Goal: Communication & Community: Share content

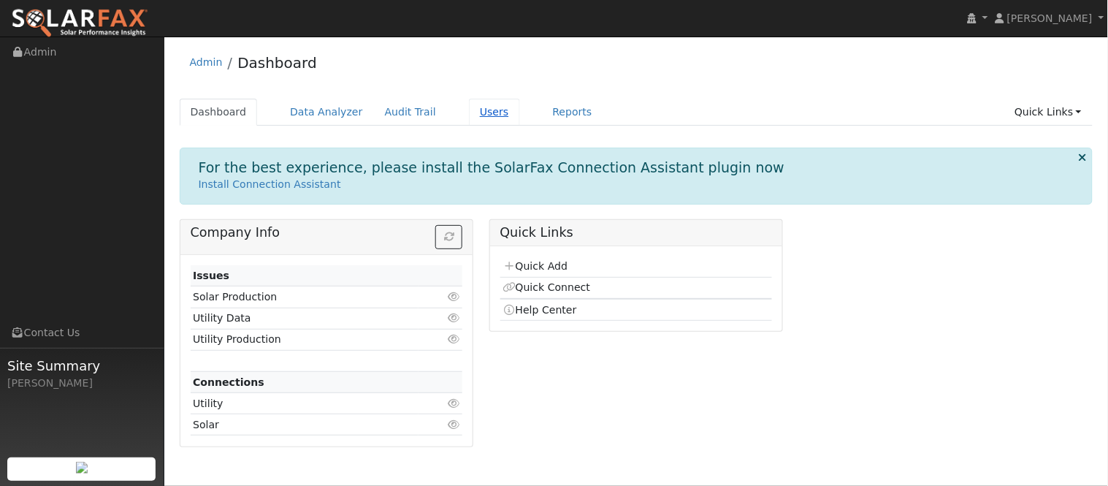
click at [469, 112] on link "Users" at bounding box center [494, 112] width 51 height 27
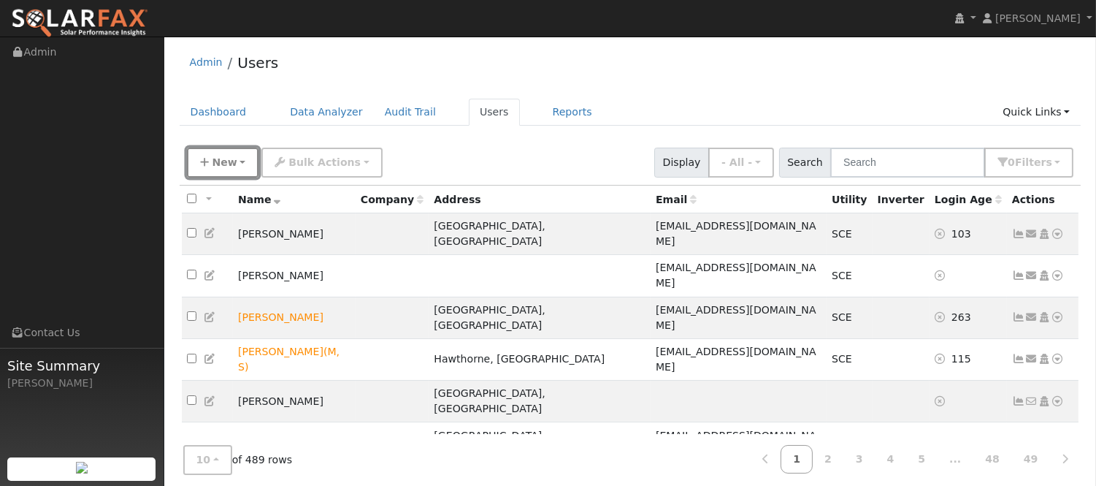
click at [234, 168] on button "New" at bounding box center [223, 162] width 72 height 30
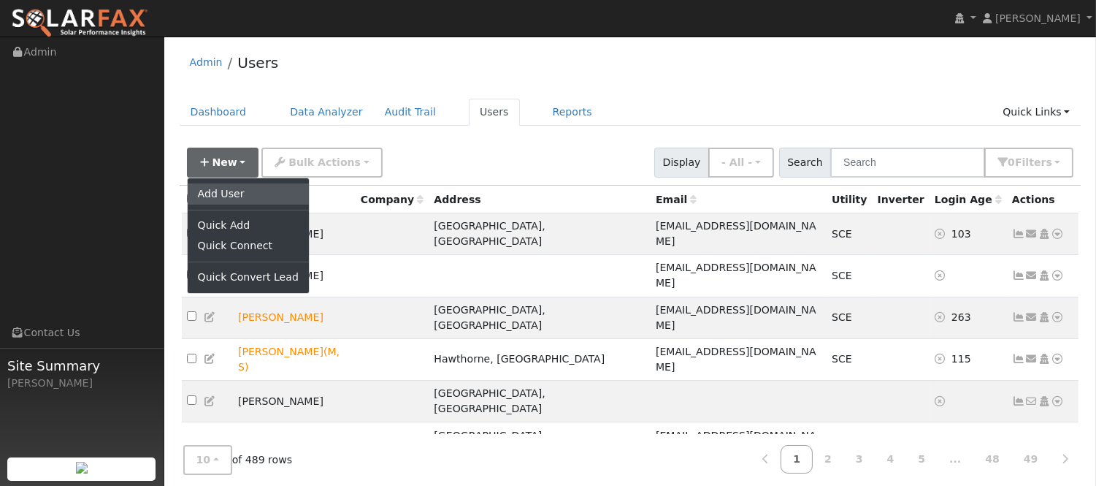
click at [253, 185] on link "Add User" at bounding box center [248, 193] width 121 height 20
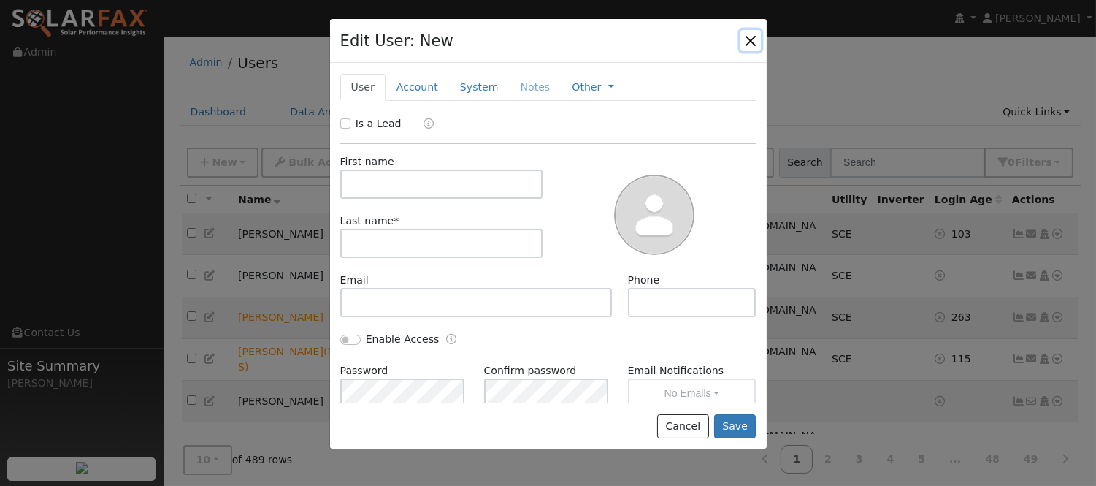
click at [751, 45] on button "button" at bounding box center [750, 40] width 20 height 20
click at [889, 164] on input "text" at bounding box center [907, 162] width 155 height 30
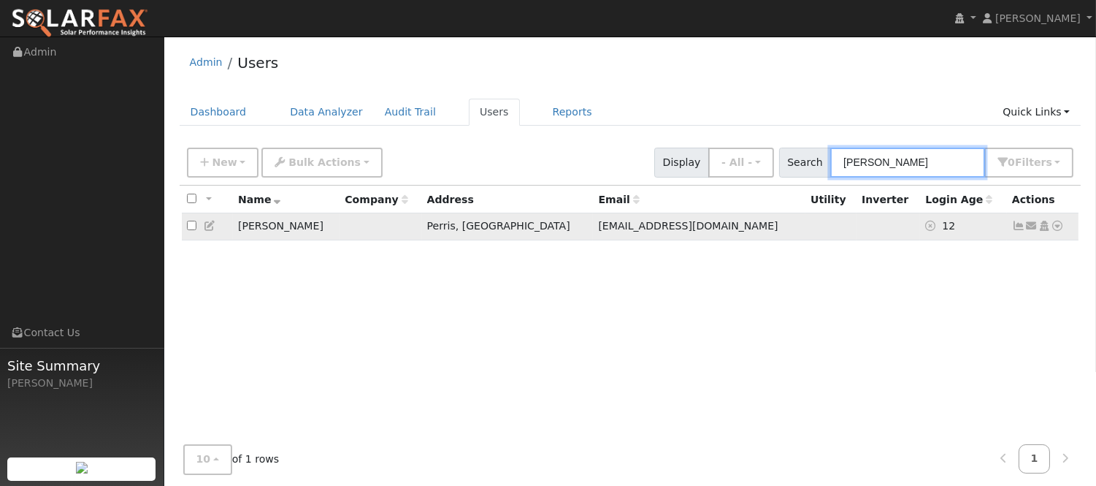
type input "[PERSON_NAME]"
click at [1018, 229] on icon at bounding box center [1018, 225] width 13 height 10
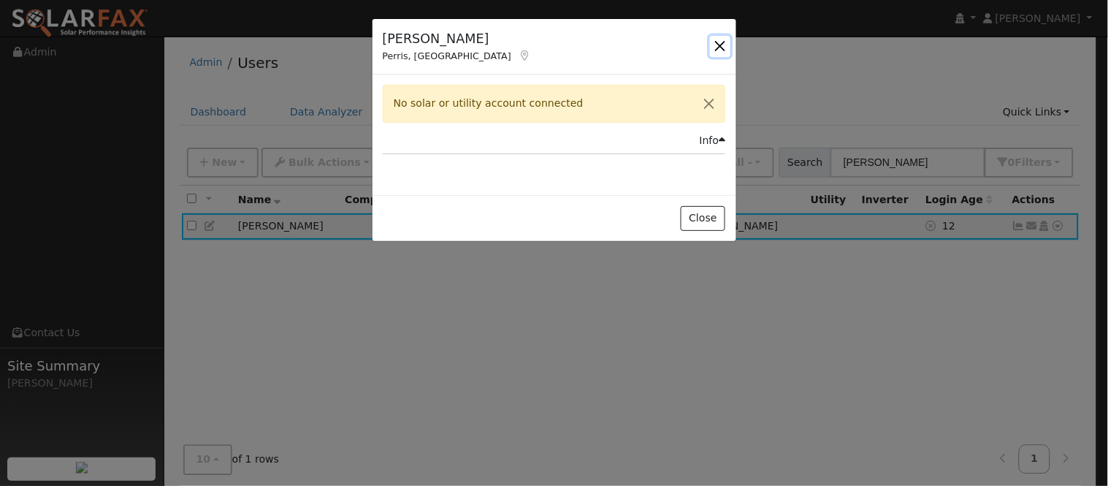
click at [721, 49] on button "button" at bounding box center [720, 46] width 20 height 20
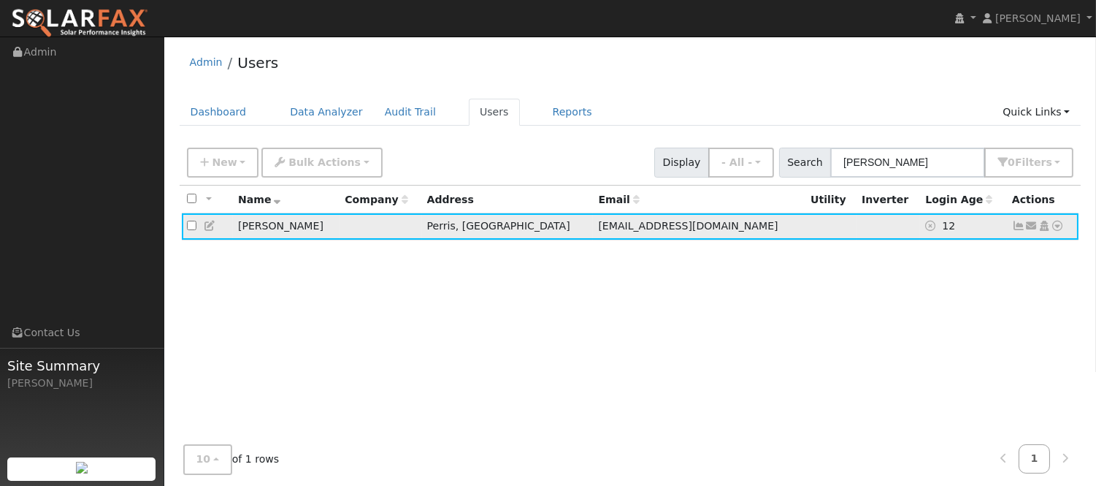
click at [1027, 229] on icon at bounding box center [1031, 225] width 13 height 10
click at [983, 260] on link "Send Email..." at bounding box center [985, 251] width 101 height 20
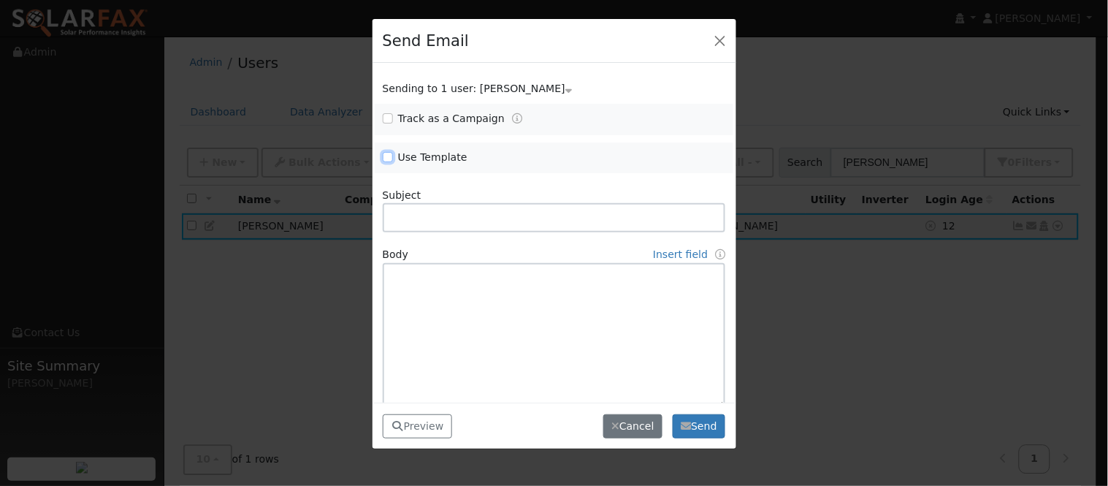
click at [385, 158] on input "Use Template" at bounding box center [388, 157] width 10 height 10
checkbox input "true"
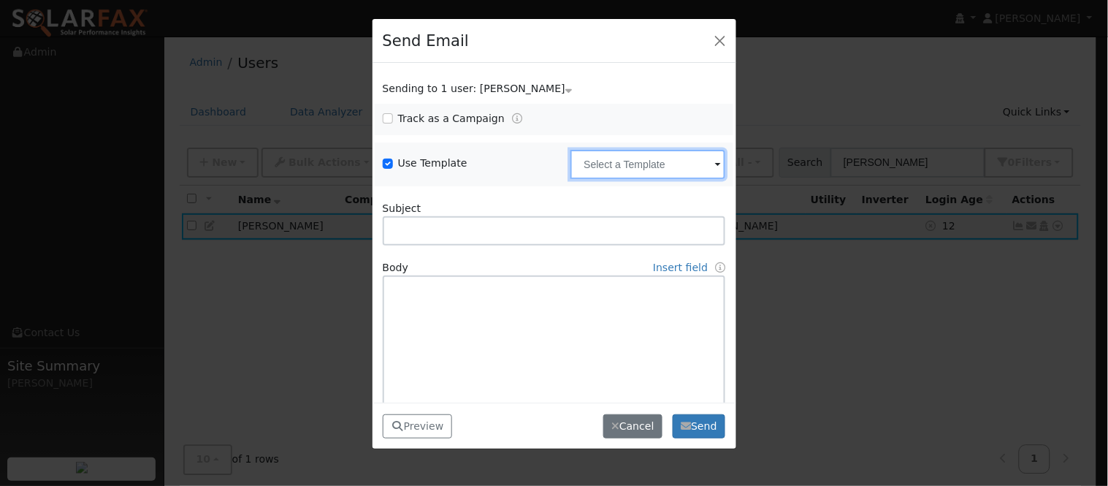
click at [641, 166] on input "text" at bounding box center [647, 164] width 155 height 29
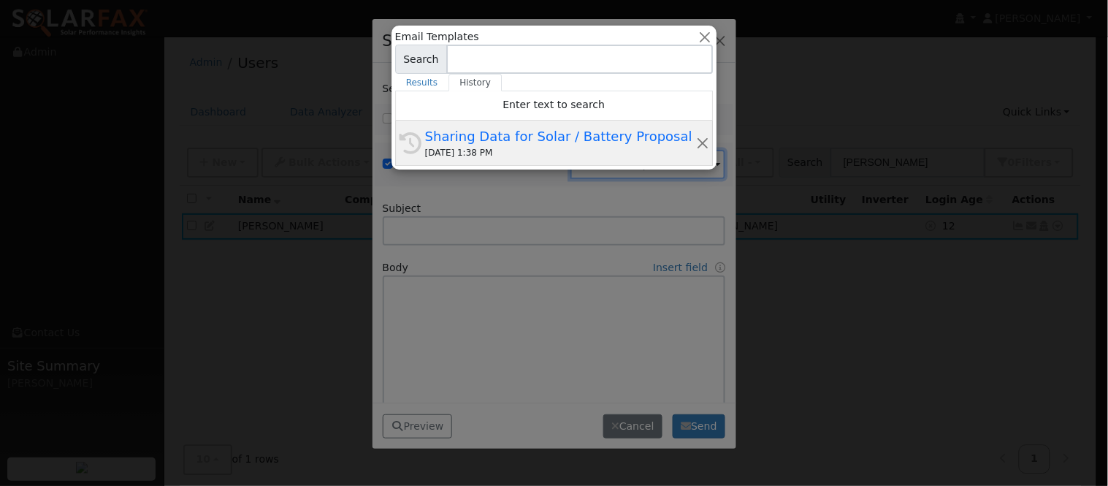
click at [607, 135] on div "Sharing Data for Solar / Battery Proposal" at bounding box center [560, 136] width 271 height 20
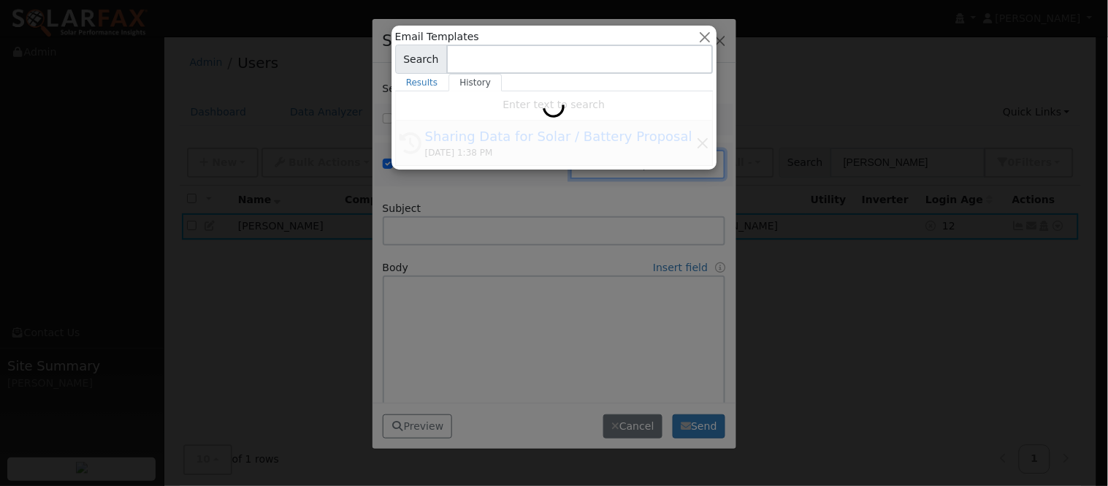
type input "Sharing Data for Solar / Battery Proposal"
type textarea "Dear {user_fname}, Below is a link to share your electricity consumption data w…"
type input "SolarFax <[EMAIL_ADDRESS][DOMAIN_NAME]>"
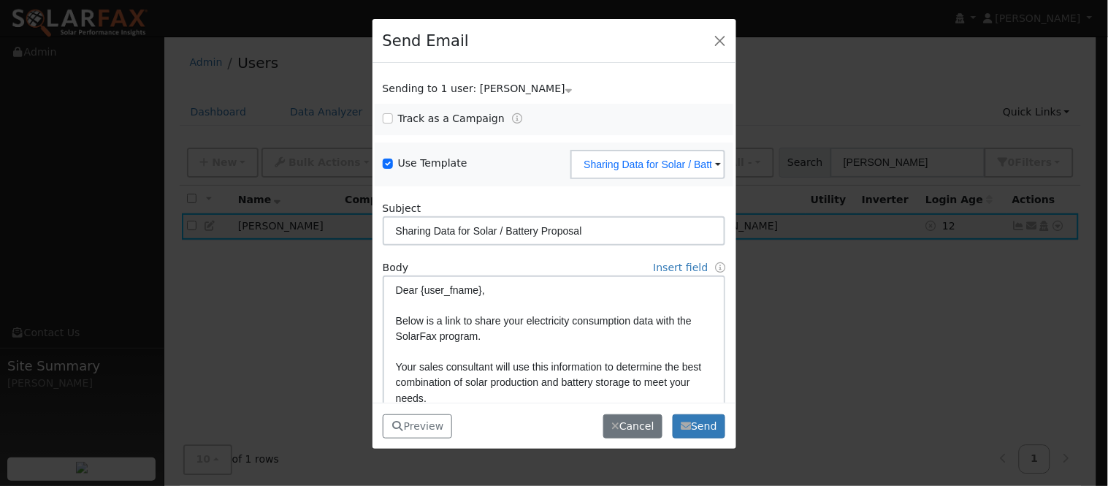
click at [726, 427] on div "Preview Preview Close Cancel Are you sure you want to cancel? No Yes Send Sendi…" at bounding box center [554, 425] width 364 height 46
click at [724, 429] on button "Send" at bounding box center [698, 426] width 53 height 25
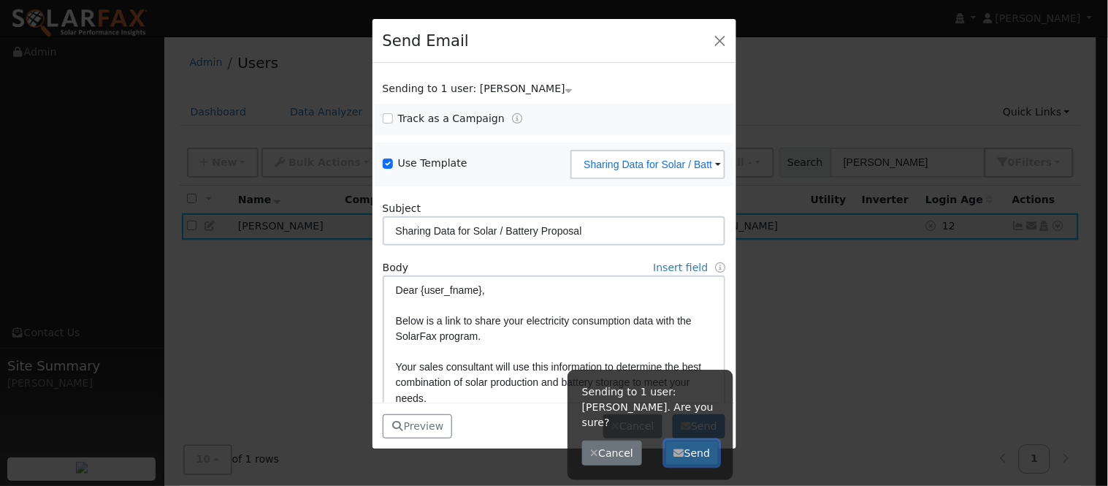
click at [695, 446] on button "Send" at bounding box center [691, 452] width 53 height 25
